Goal: Information Seeking & Learning: Learn about a topic

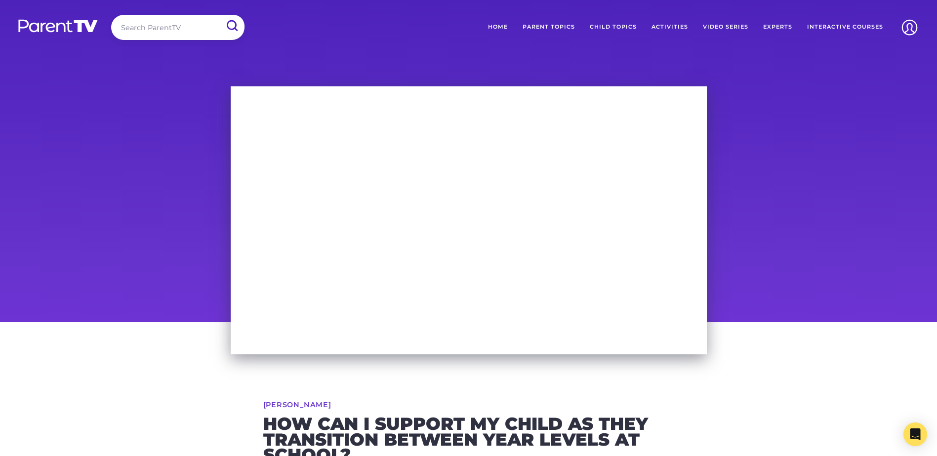
click at [795, 124] on div at bounding box center [468, 200] width 937 height 243
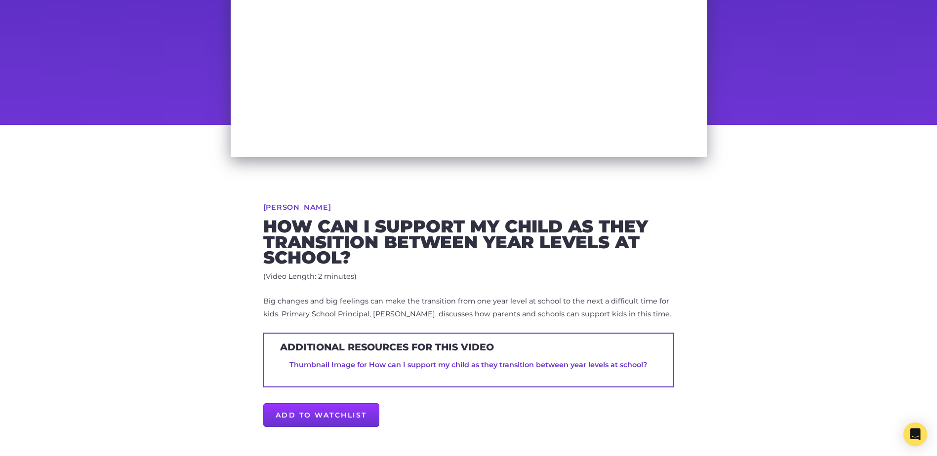
click at [361, 365] on link "Thumbnail Image for How can I support my child as they transition between year …" at bounding box center [467, 364] width 357 height 9
click at [777, 284] on div "Andrew Oberthur How can I support my child as they transition between year leve…" at bounding box center [468, 320] width 937 height 390
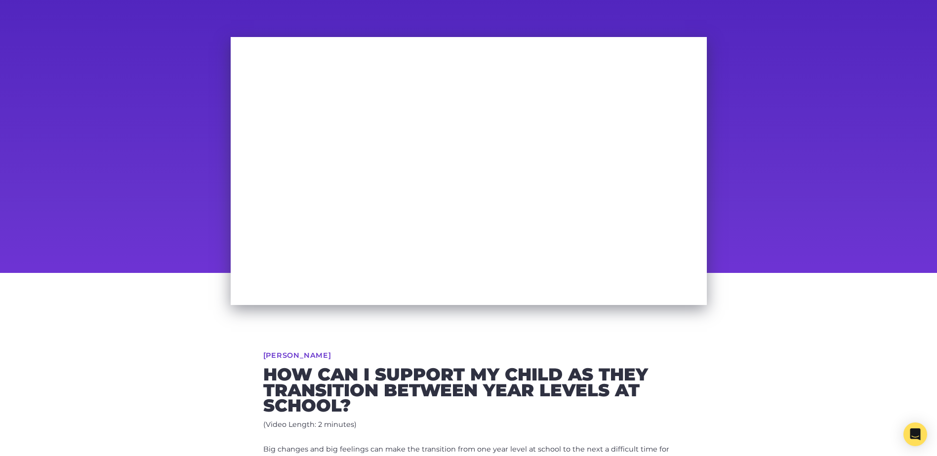
scroll to position [0, 0]
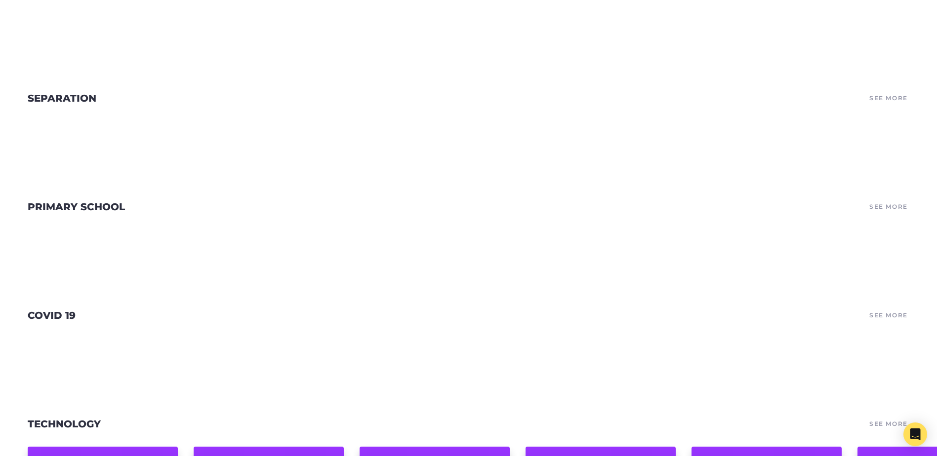
scroll to position [2370, 0]
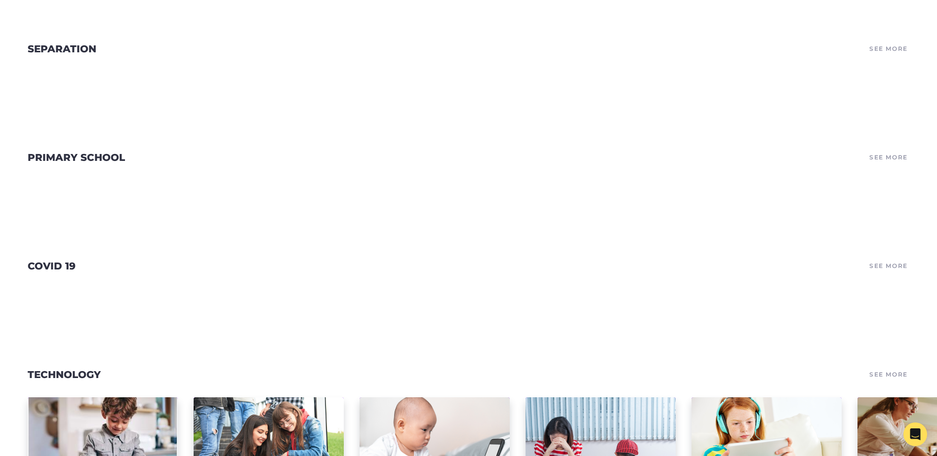
click at [889, 164] on link "See More" at bounding box center [888, 158] width 41 height 14
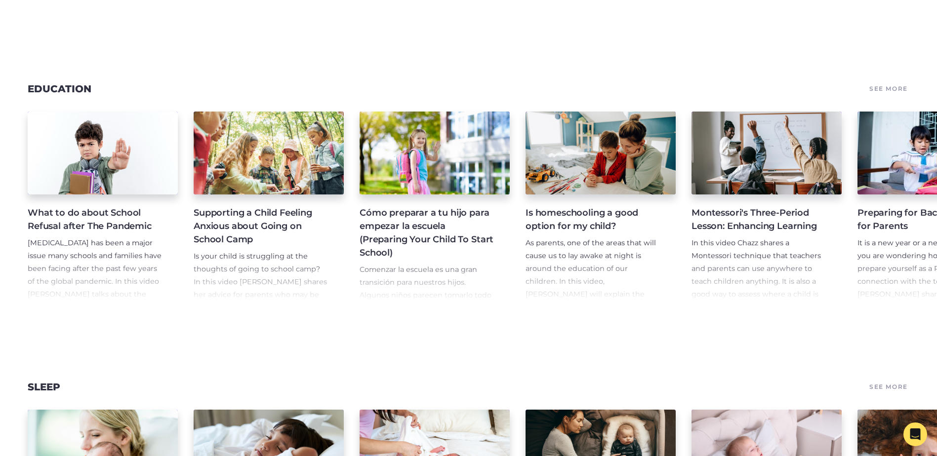
scroll to position [4793, 0]
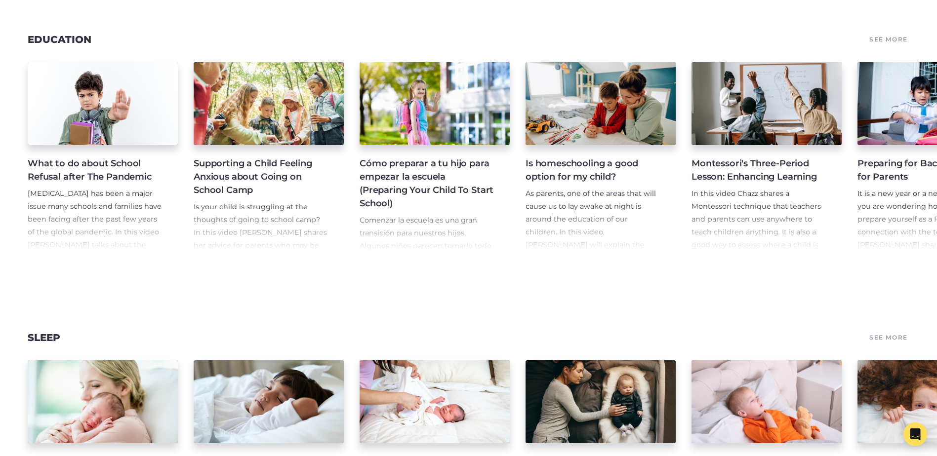
click at [883, 46] on link "See More" at bounding box center [888, 40] width 41 height 14
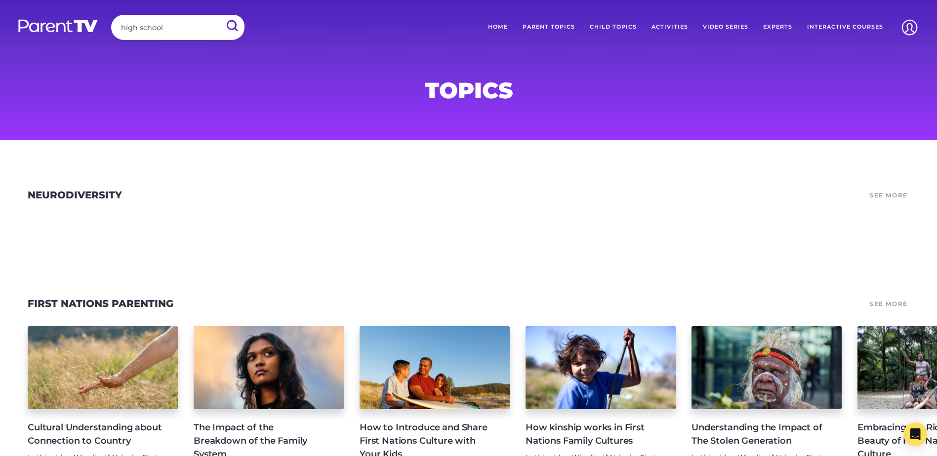
click at [546, 24] on link "Parent Topics" at bounding box center [548, 27] width 67 height 25
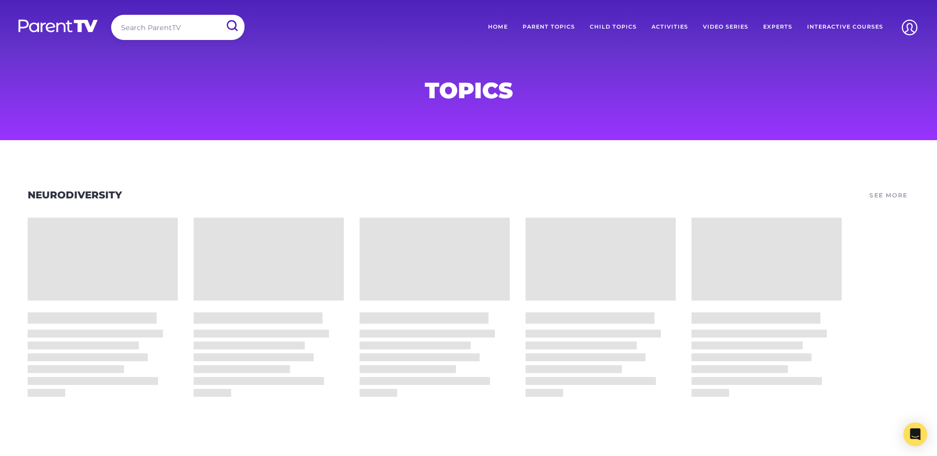
click at [674, 30] on link "Activities" at bounding box center [669, 27] width 51 height 25
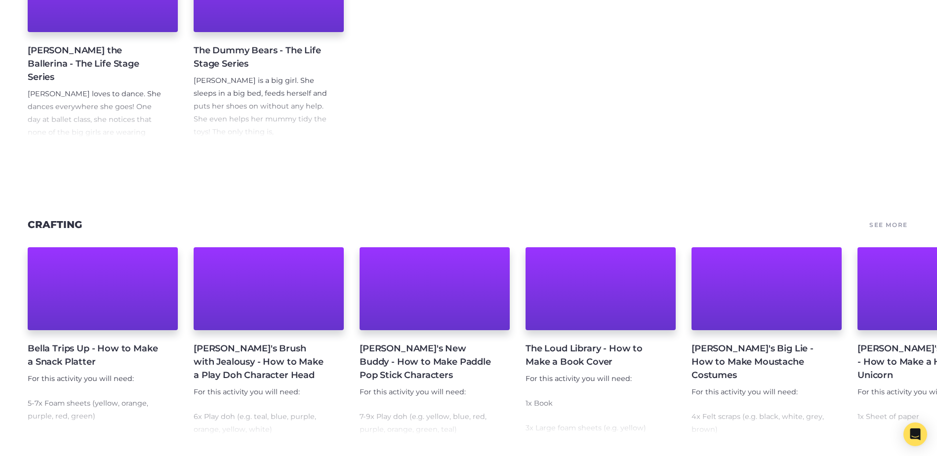
scroll to position [1414, 0]
